Goal: Task Accomplishment & Management: Manage account settings

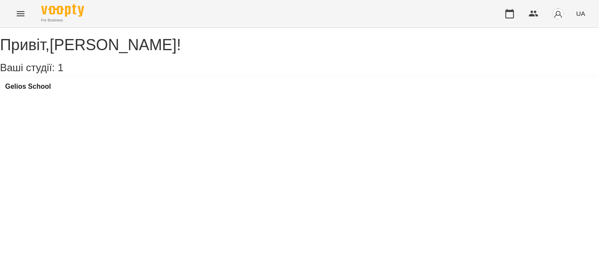
click at [15, 15] on button "Menu" at bounding box center [20, 13] width 21 height 21
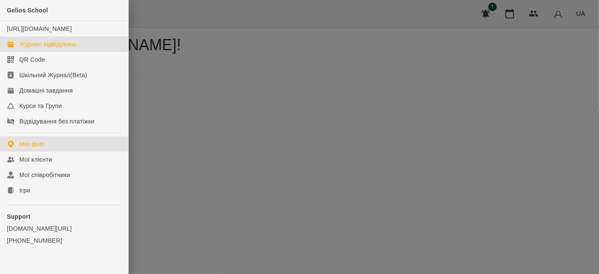
click at [48, 48] on div "Журнал відвідувань" at bounding box center [47, 44] width 57 height 9
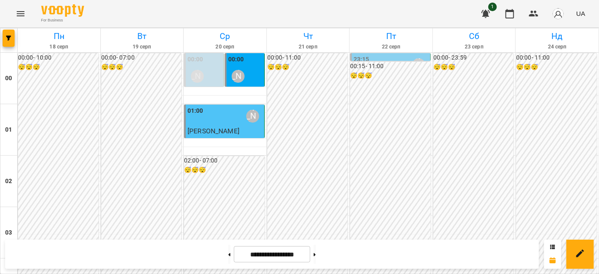
scroll to position [701, 0]
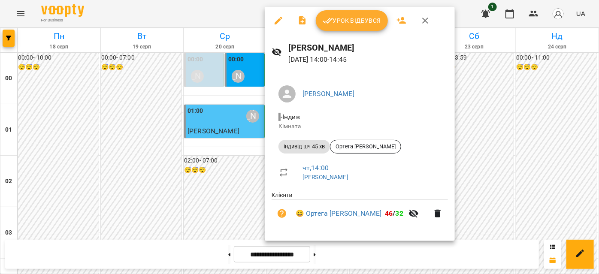
click at [342, 24] on span "Урок відбувся" at bounding box center [351, 20] width 58 height 10
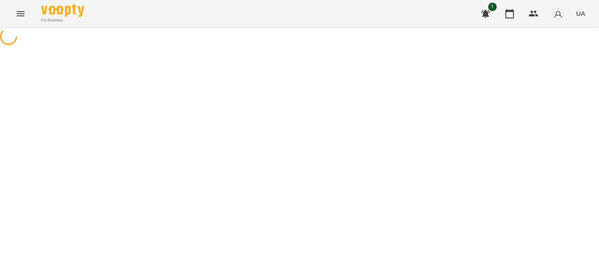
click at [15, 11] on icon "Menu" at bounding box center [20, 14] width 10 height 10
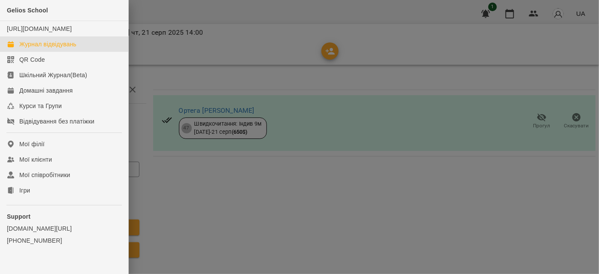
click at [38, 48] on div "Журнал відвідувань" at bounding box center [47, 44] width 57 height 9
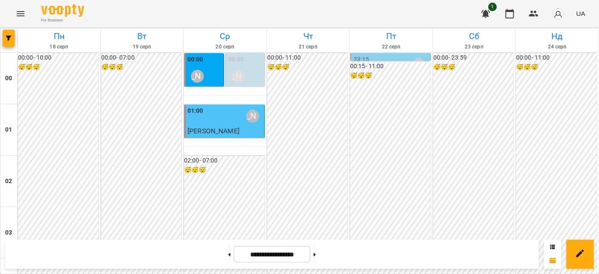
scroll to position [740, 0]
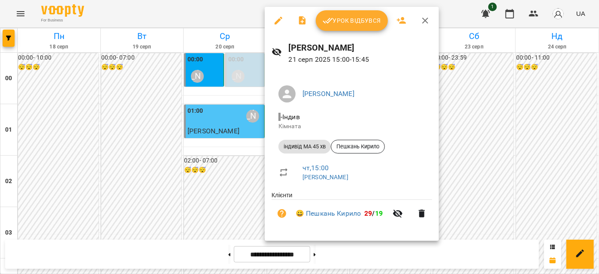
click at [333, 15] on button "Урок відбувся" at bounding box center [352, 20] width 72 height 21
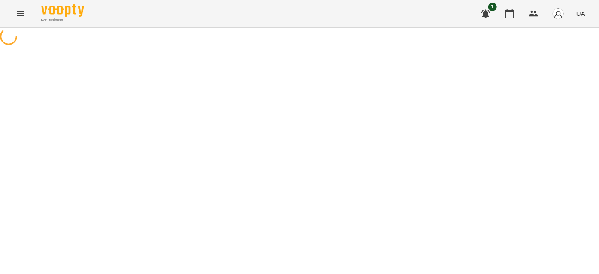
click at [15, 17] on button "Menu" at bounding box center [20, 13] width 21 height 21
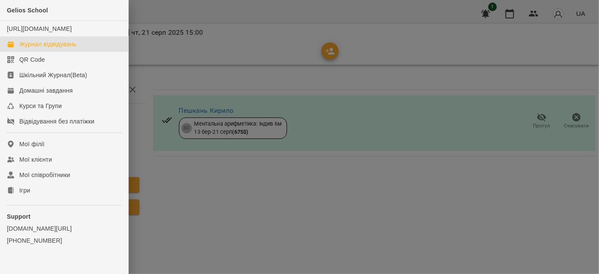
click at [54, 48] on div "Журнал відвідувань" at bounding box center [47, 44] width 57 height 9
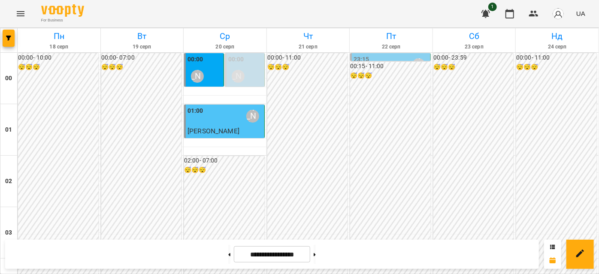
scroll to position [701, 0]
